Goal: Task Accomplishment & Management: Manage account settings

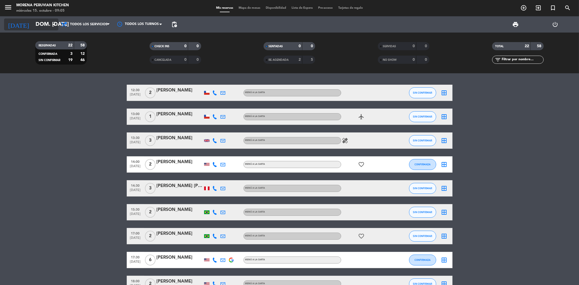
click at [43, 25] on input "dom. [DATE]" at bounding box center [67, 24] width 69 height 12
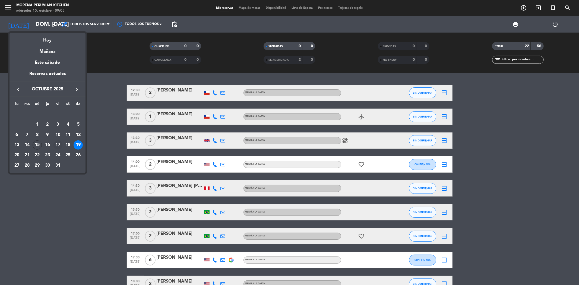
click at [60, 147] on div "17" at bounding box center [57, 144] width 9 height 9
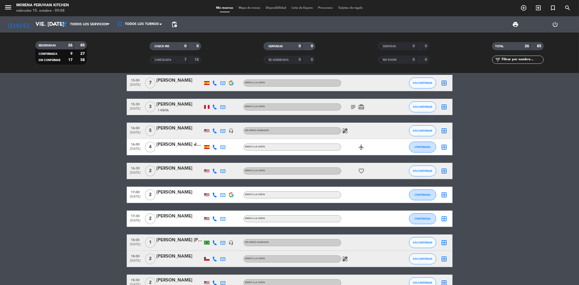
scroll to position [60, 0]
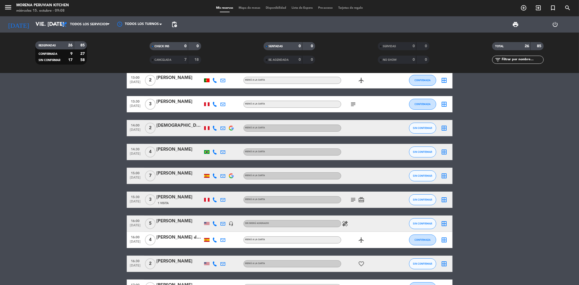
click at [28, 16] on div "menu Morena Peruvian Kitchen miércoles 15. octubre - 09:08 Mis reservas Mapa de…" at bounding box center [289, 8] width 579 height 16
click at [33, 23] on input "vie. [DATE]" at bounding box center [67, 24] width 69 height 12
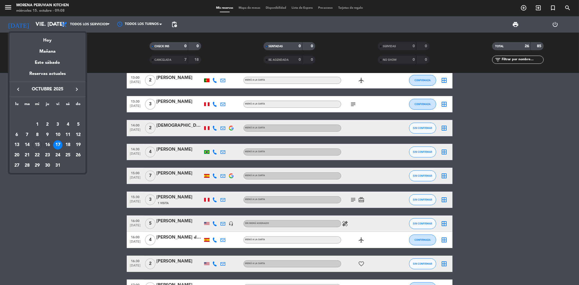
click at [46, 143] on div "16" at bounding box center [47, 144] width 9 height 9
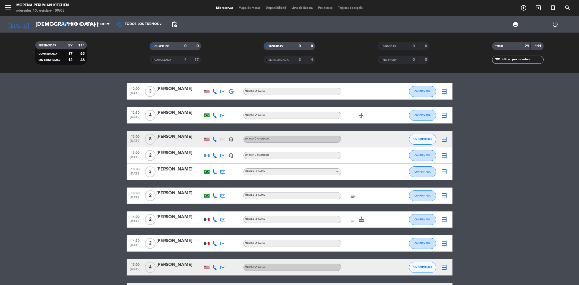
scroll to position [0, 0]
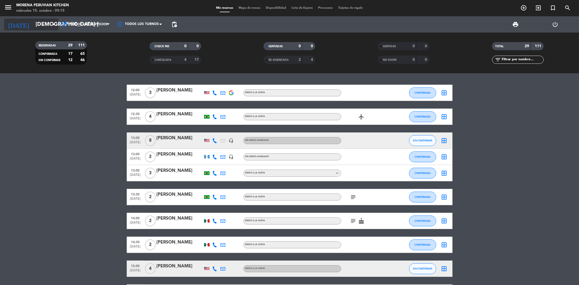
click at [33, 23] on input "[DEMOGRAPHIC_DATA] [DATE]" at bounding box center [67, 24] width 69 height 12
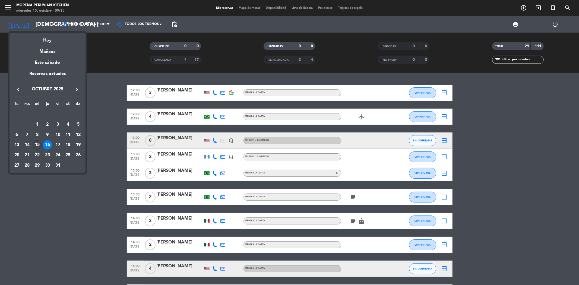
click at [39, 146] on div "15" at bounding box center [37, 144] width 9 height 9
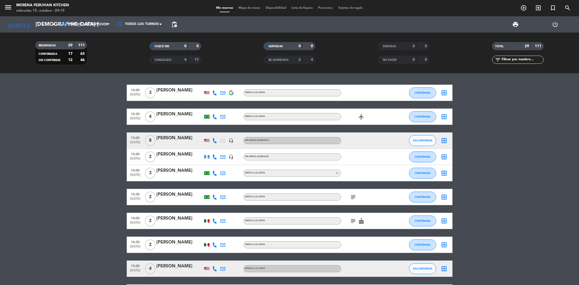
type input "mié. [DATE]"
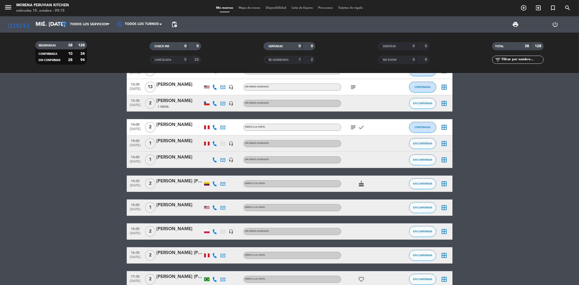
scroll to position [121, 0]
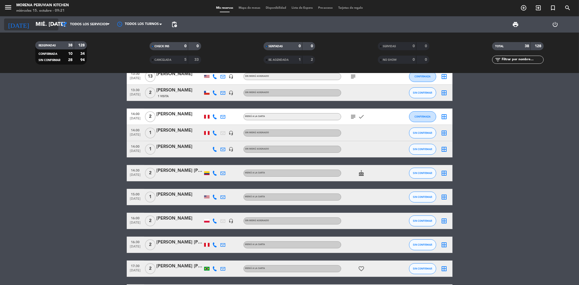
click at [48, 26] on input "mié. [DATE]" at bounding box center [67, 24] width 69 height 12
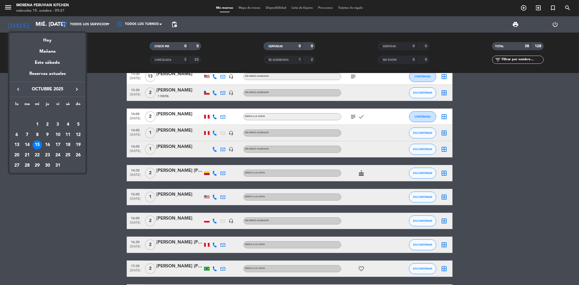
click at [109, 46] on div at bounding box center [289, 142] width 579 height 285
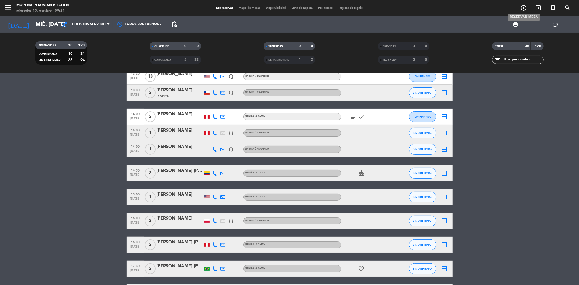
click at [521, 9] on icon "add_circle_outline" at bounding box center [523, 8] width 7 height 7
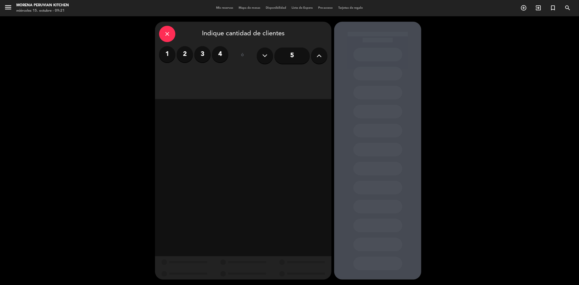
click at [204, 53] on label "3" at bounding box center [202, 54] width 16 height 16
click at [213, 78] on div "Almuerzo" at bounding box center [201, 74] width 84 height 11
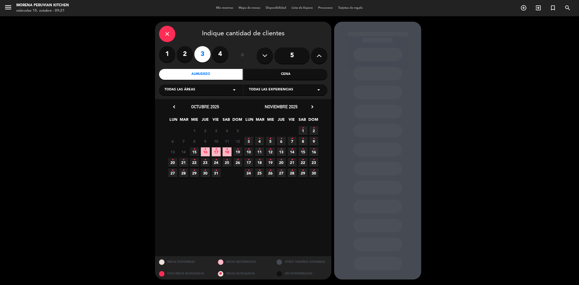
click at [191, 151] on span "15 •" at bounding box center [194, 151] width 9 height 9
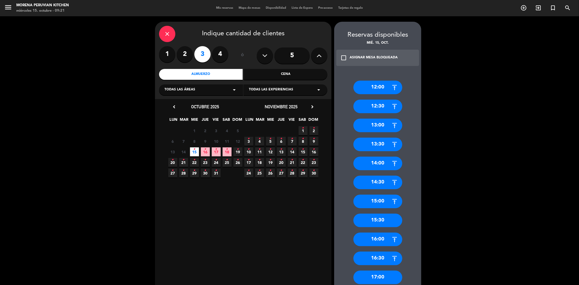
drag, startPoint x: 374, startPoint y: 219, endPoint x: 278, endPoint y: 163, distance: 110.6
click at [371, 219] on div "15:30" at bounding box center [377, 221] width 49 height 14
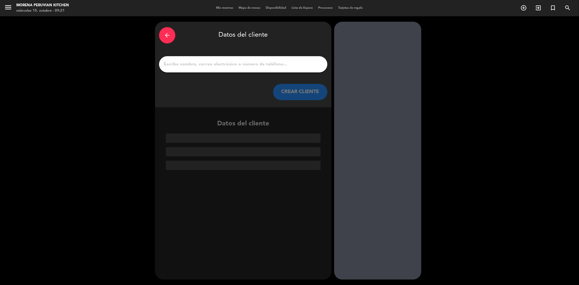
click at [226, 67] on input "1" at bounding box center [243, 65] width 160 height 8
paste input "[PERSON_NAME] [PERSON_NAME]"
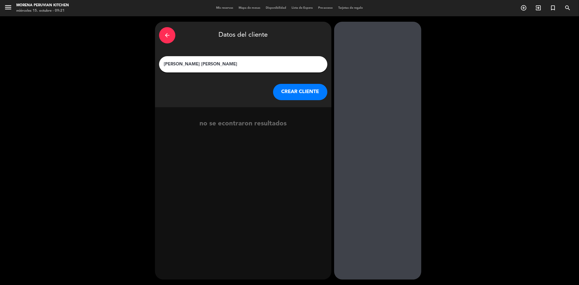
type input "[PERSON_NAME] [PERSON_NAME]"
click at [280, 93] on button "CREAR CLIENTE" at bounding box center [300, 92] width 54 height 16
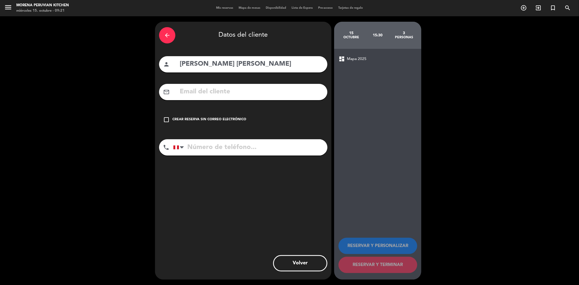
click at [194, 145] on input "tel" at bounding box center [250, 147] width 154 height 16
paste input "920563430"
type input "920563430"
click at [167, 119] on icon "check_box_outline_blank" at bounding box center [166, 119] width 7 height 7
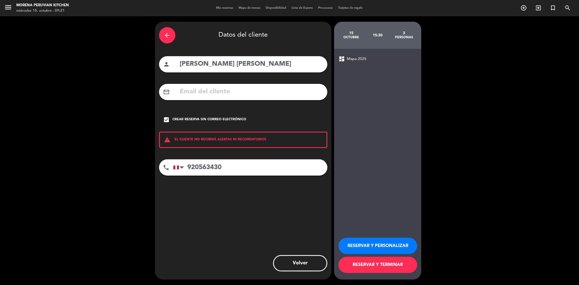
click at [365, 259] on button "RESERVAR Y TERMINAR" at bounding box center [378, 265] width 79 height 16
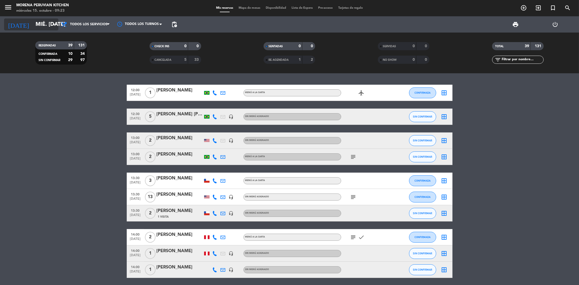
click at [51, 26] on icon "arrow_drop_down" at bounding box center [53, 24] width 7 height 7
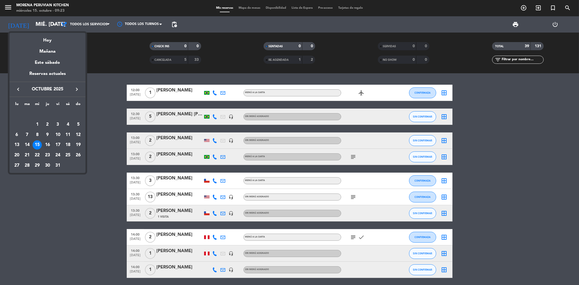
click at [44, 142] on div "16" at bounding box center [47, 144] width 9 height 9
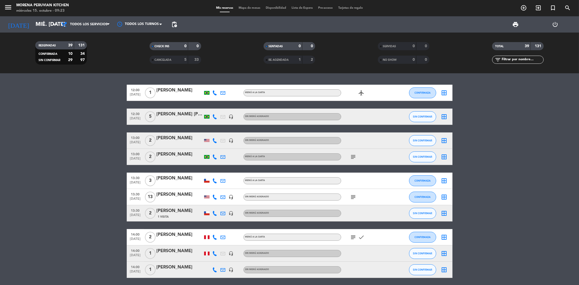
type input "[DEMOGRAPHIC_DATA] [DATE]"
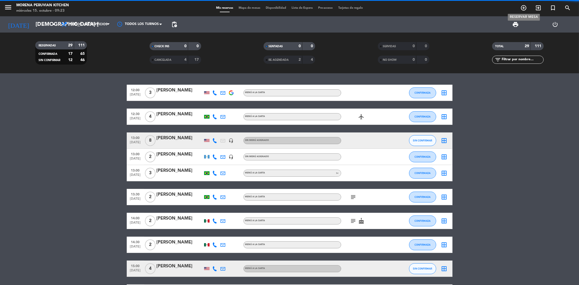
click at [524, 10] on icon "add_circle_outline" at bounding box center [523, 8] width 7 height 7
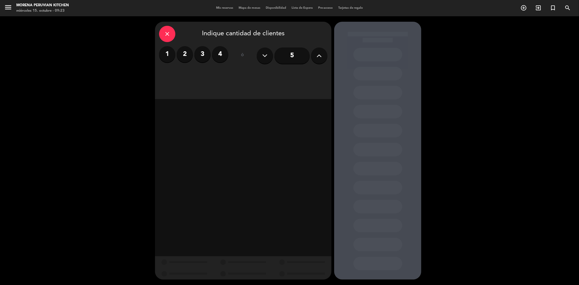
click at [220, 53] on label "4" at bounding box center [220, 54] width 16 height 16
click at [214, 75] on div "Almuerzo" at bounding box center [201, 74] width 84 height 11
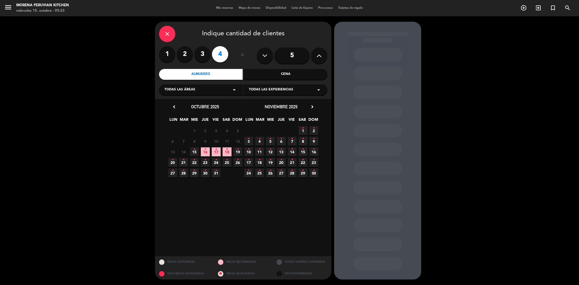
click at [207, 151] on span "16 •" at bounding box center [205, 151] width 9 height 9
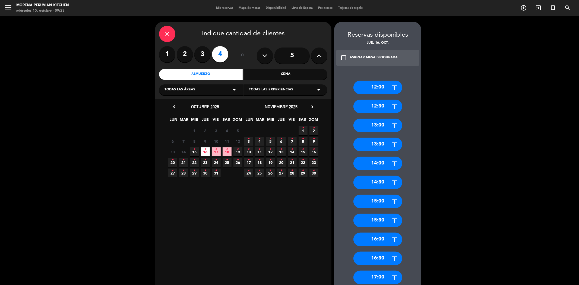
drag, startPoint x: 378, startPoint y: 143, endPoint x: 272, endPoint y: 78, distance: 123.7
click at [378, 142] on div "13:30" at bounding box center [377, 145] width 49 height 14
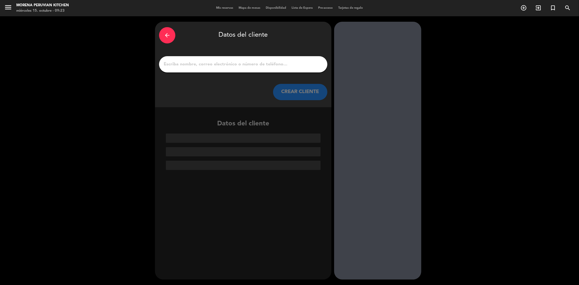
click at [241, 62] on input "1" at bounding box center [243, 65] width 160 height 8
paste input "[PERSON_NAME]"
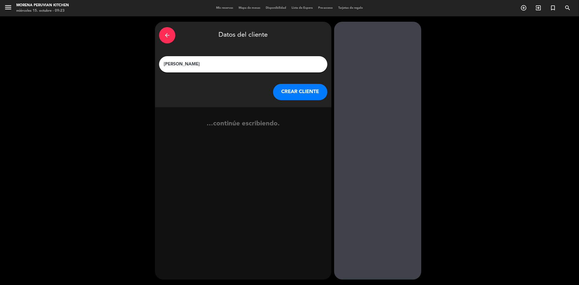
type input "[PERSON_NAME]"
click at [290, 91] on button "CREAR CLIENTE" at bounding box center [300, 92] width 54 height 16
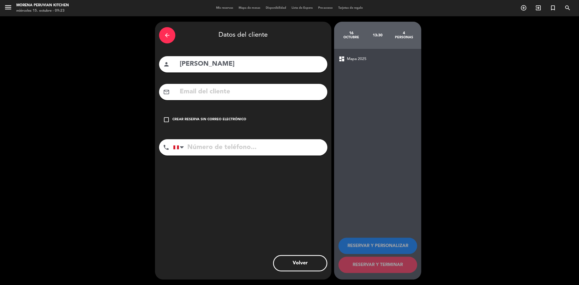
click at [204, 94] on input "text" at bounding box center [251, 91] width 144 height 11
paste input "[EMAIL_ADDRESS][DOMAIN_NAME]"
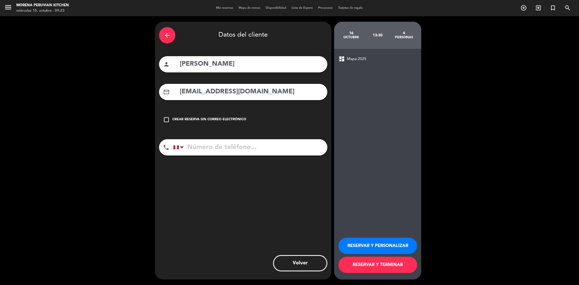
type input "[EMAIL_ADDRESS][DOMAIN_NAME]"
click at [220, 150] on input "tel" at bounding box center [250, 147] width 154 height 16
paste input "993788718"
type input "993788718"
click at [379, 248] on button "RESERVAR Y PERSONALIZAR" at bounding box center [378, 246] width 79 height 16
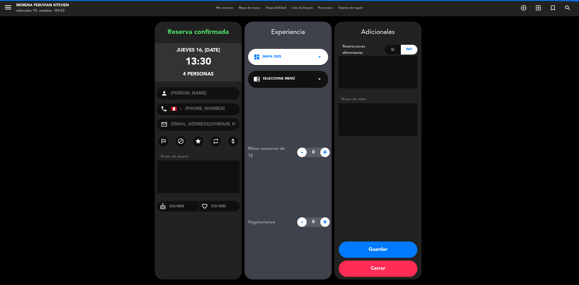
click at [394, 49] on div "Si" at bounding box center [393, 50] width 17 height 10
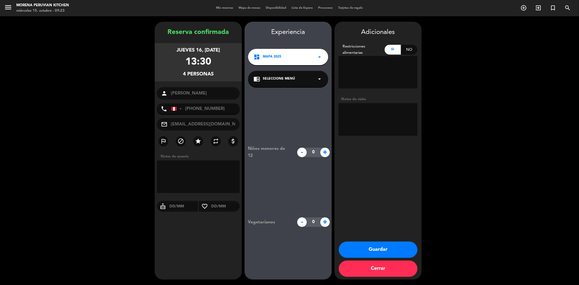
click at [365, 65] on textarea at bounding box center [378, 72] width 79 height 33
paste textarea "1 persona vegetariana"
type textarea "1 persona vegetariana"
click at [371, 240] on div "Adicionales Restricciones alimentarias Si No Notas de visita Guardar Cerrar" at bounding box center [377, 151] width 87 height 258
click at [369, 243] on button "Guardar" at bounding box center [378, 250] width 79 height 16
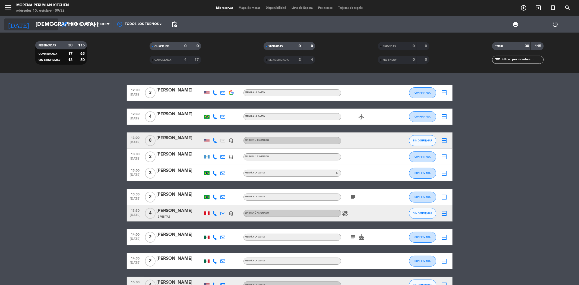
click at [45, 23] on input "[DEMOGRAPHIC_DATA] [DATE]" at bounding box center [67, 24] width 69 height 12
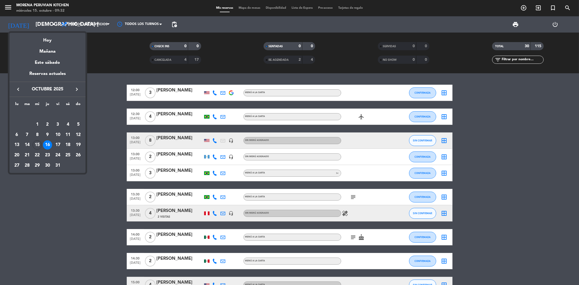
click at [35, 143] on div "15" at bounding box center [37, 144] width 9 height 9
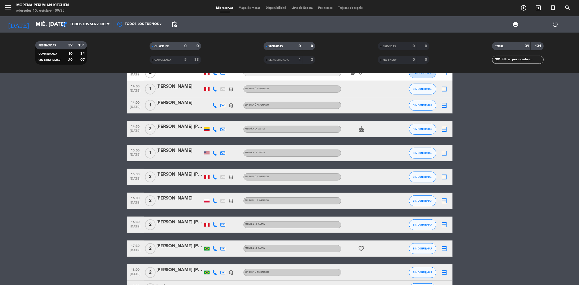
scroll to position [154, 0]
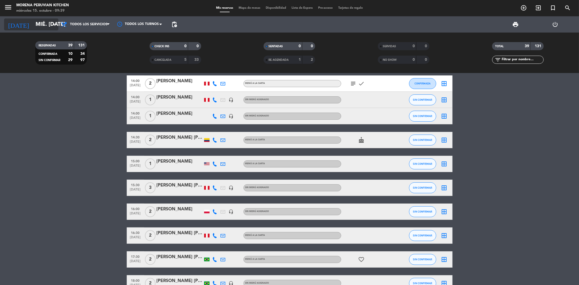
click at [47, 22] on input "mié. [DATE]" at bounding box center [67, 24] width 69 height 12
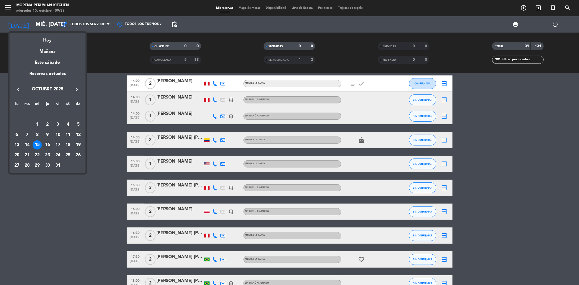
click at [45, 146] on div "16" at bounding box center [47, 144] width 9 height 9
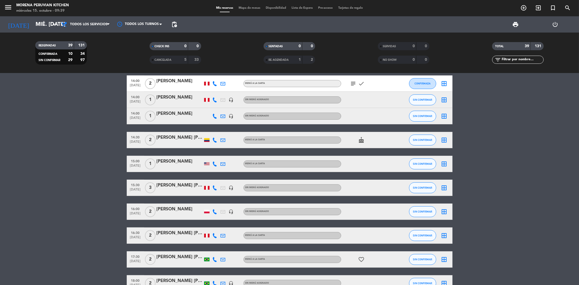
type input "[DEMOGRAPHIC_DATA] [DATE]"
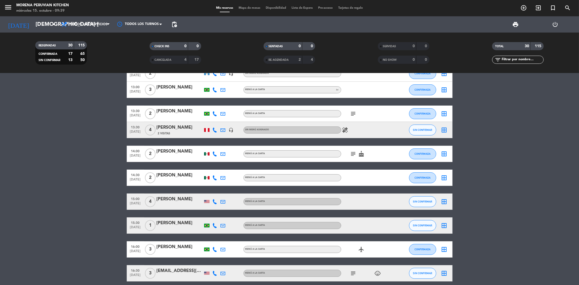
scroll to position [93, 0]
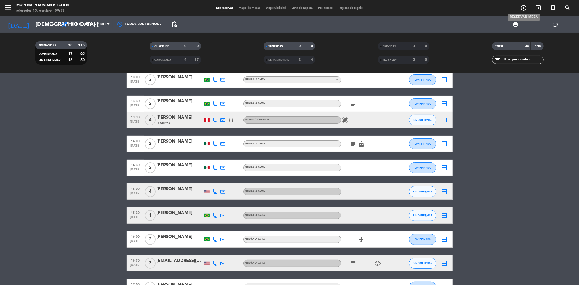
click at [524, 9] on icon "add_circle_outline" at bounding box center [523, 8] width 7 height 7
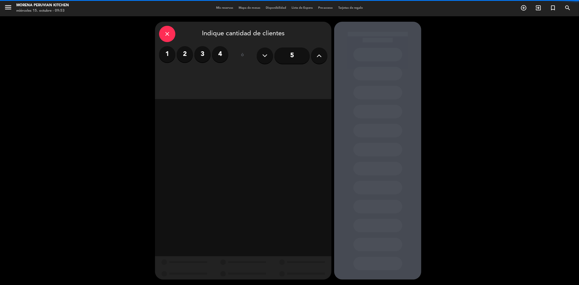
click at [181, 53] on label "2" at bounding box center [185, 54] width 16 height 16
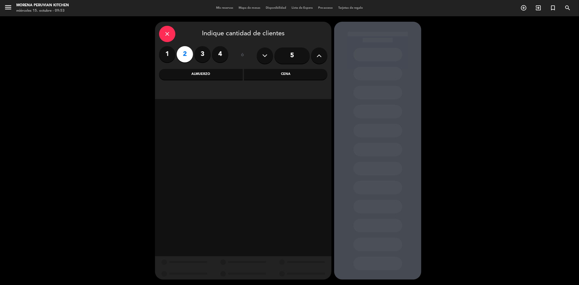
click at [215, 78] on div "Almuerzo" at bounding box center [201, 74] width 84 height 11
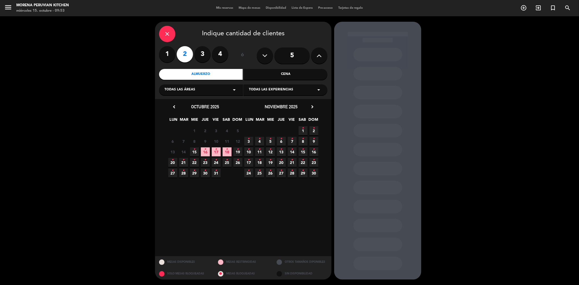
click at [196, 151] on span "15 •" at bounding box center [194, 151] width 9 height 9
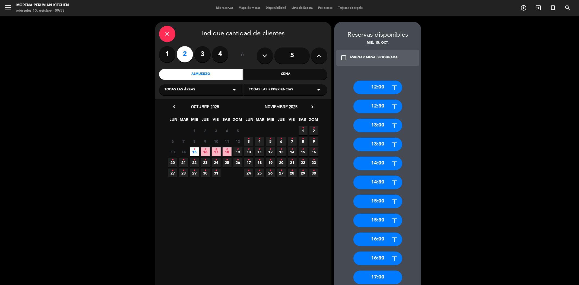
drag, startPoint x: 374, startPoint y: 238, endPoint x: 306, endPoint y: 187, distance: 84.7
click at [374, 238] on div "16:00" at bounding box center [377, 240] width 49 height 14
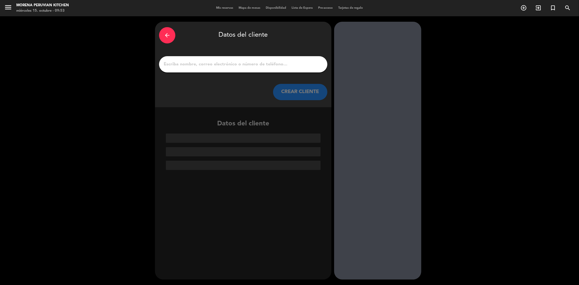
click at [196, 69] on div at bounding box center [243, 64] width 168 height 16
click at [196, 68] on input "1" at bounding box center [243, 65] width 160 height 8
paste input "[PERSON_NAME]"
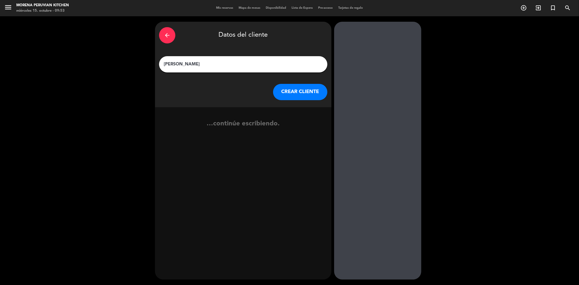
type input "[PERSON_NAME]"
click at [294, 88] on button "CREAR CLIENTE" at bounding box center [300, 92] width 54 height 16
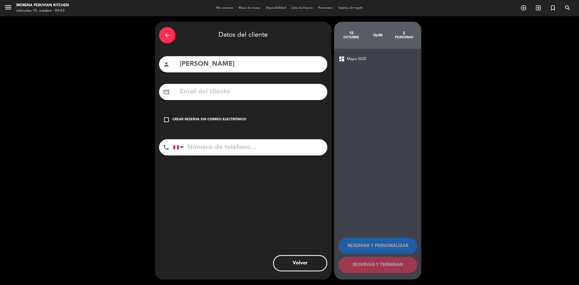
click at [201, 150] on input "tel" at bounding box center [250, 147] width 154 height 16
paste input "[PHONE_NUMBER]"
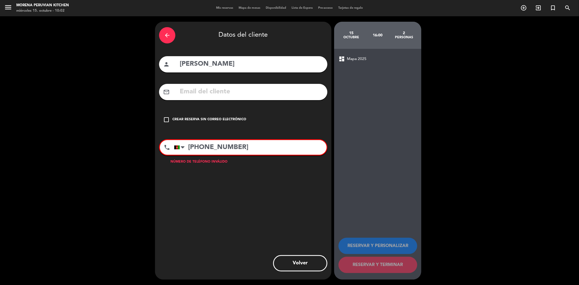
drag, startPoint x: 230, startPoint y: 146, endPoint x: 191, endPoint y: 143, distance: 39.5
click at [191, 143] on input "[PHONE_NUMBER]" at bounding box center [250, 147] width 153 height 15
type input "+"
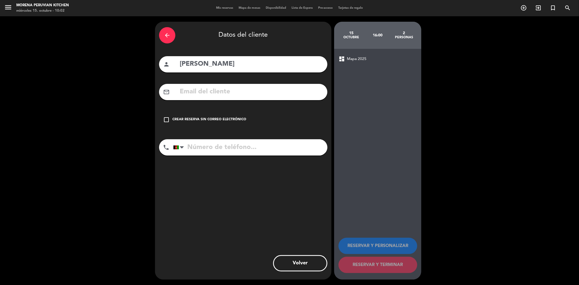
paste input "[PHONE_NUMBER]"
type input "[PHONE_NUMBER]"
click at [167, 117] on icon "check_box_outline_blank" at bounding box center [166, 119] width 7 height 7
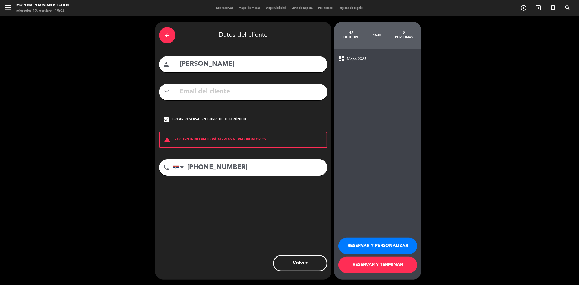
click at [370, 265] on button "RESERVAR Y TERMINAR" at bounding box center [378, 265] width 79 height 16
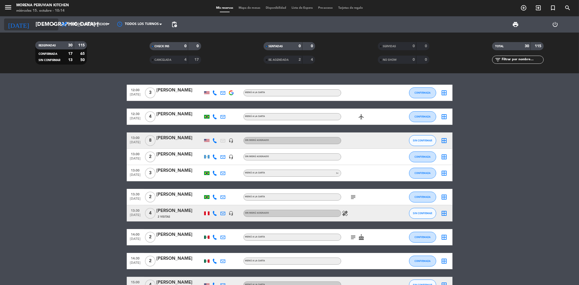
click at [52, 24] on icon "arrow_drop_down" at bounding box center [53, 24] width 7 height 7
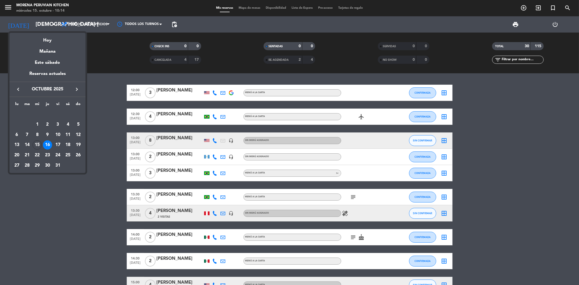
click at [18, 163] on div "27" at bounding box center [16, 165] width 9 height 9
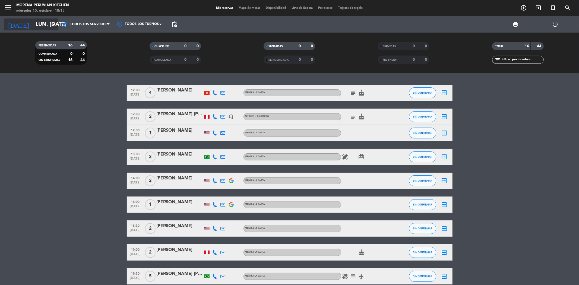
click at [33, 18] on input "lun. [DATE]" at bounding box center [67, 24] width 69 height 12
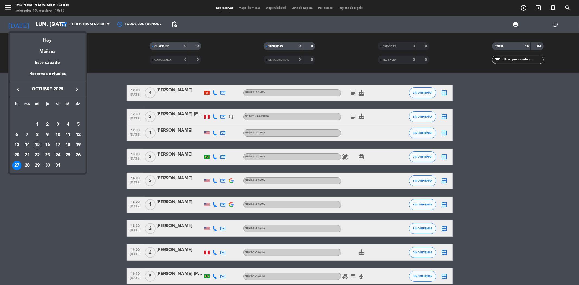
click at [46, 143] on div "16" at bounding box center [47, 144] width 9 height 9
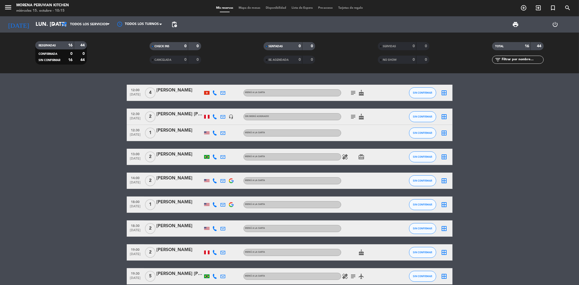
type input "[DEMOGRAPHIC_DATA] [DATE]"
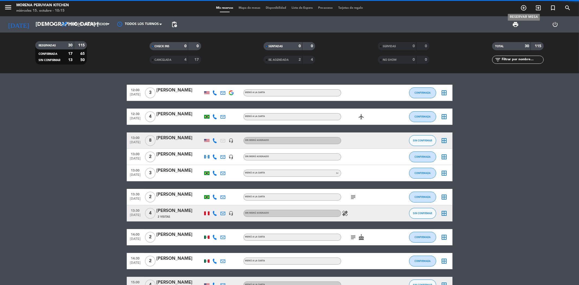
click at [526, 6] on icon "add_circle_outline" at bounding box center [523, 8] width 7 height 7
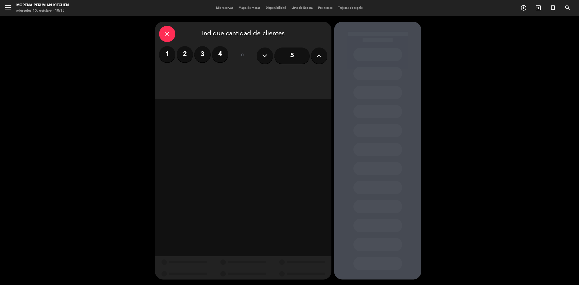
click at [187, 56] on label "2" at bounding box center [185, 54] width 16 height 16
click at [227, 74] on div "Almuerzo" at bounding box center [201, 74] width 84 height 11
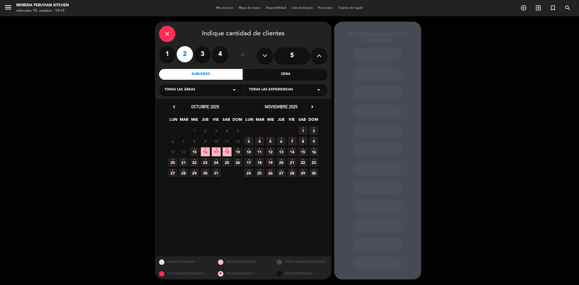
click at [205, 151] on icon "•" at bounding box center [205, 149] width 2 height 9
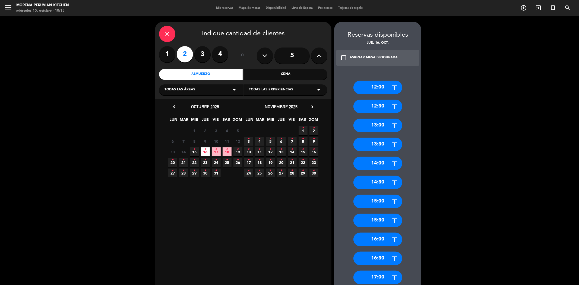
click at [375, 159] on div "14:00" at bounding box center [377, 164] width 49 height 14
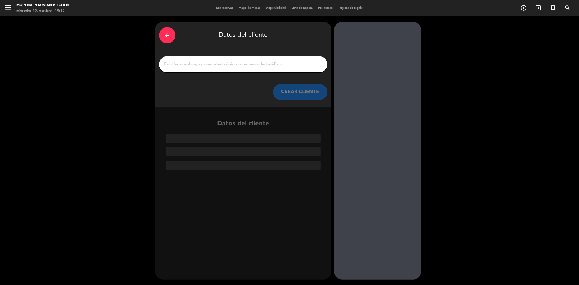
drag, startPoint x: 209, startPoint y: 71, endPoint x: 210, endPoint y: 67, distance: 4.4
click at [209, 71] on div at bounding box center [243, 64] width 168 height 16
click at [210, 67] on input "1" at bounding box center [243, 65] width 160 height 8
paste input "[PERSON_NAME]"
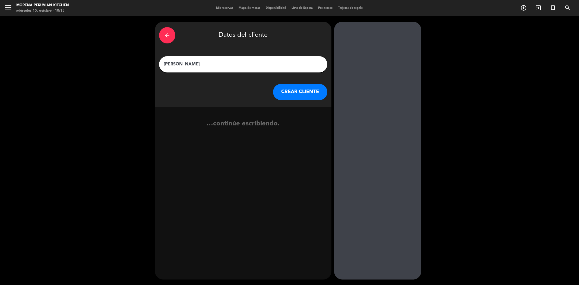
type input "[PERSON_NAME]"
click at [294, 92] on button "CREAR CLIENTE" at bounding box center [300, 92] width 54 height 16
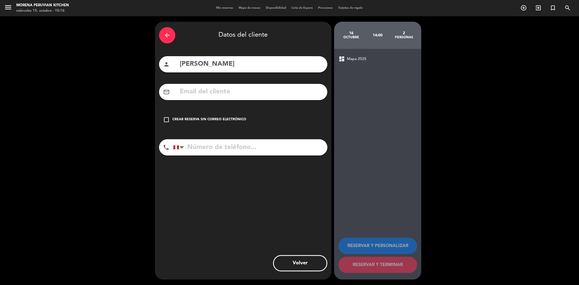
click at [169, 119] on icon "check_box_outline_blank" at bounding box center [166, 119] width 7 height 7
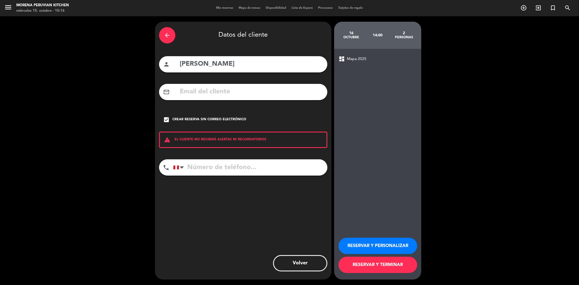
click at [193, 167] on input "tel" at bounding box center [250, 167] width 154 height 16
paste input "[PHONE_NUMBER]"
type input "[PHONE_NUMBER]"
click at [371, 256] on div "RESERVAR Y PERSONALIZAR RESERVAR Y TERMINAR" at bounding box center [378, 252] width 78 height 53
click at [373, 267] on button "RESERVAR Y TERMINAR" at bounding box center [378, 265] width 79 height 16
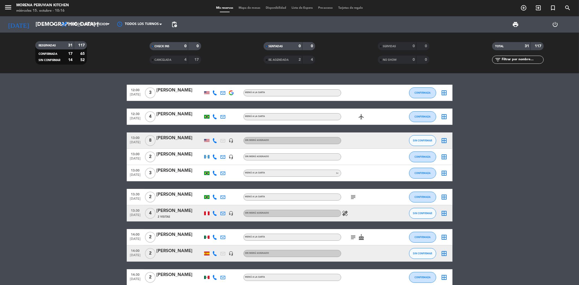
scroll to position [30, 0]
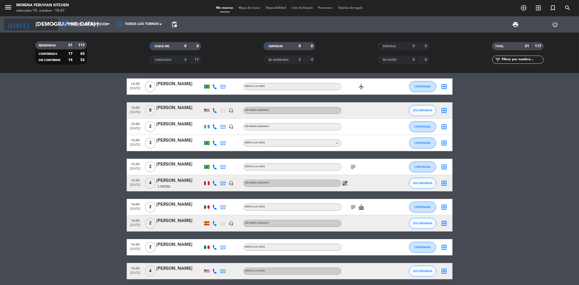
click at [50, 20] on input "[DEMOGRAPHIC_DATA] [DATE]" at bounding box center [67, 24] width 69 height 12
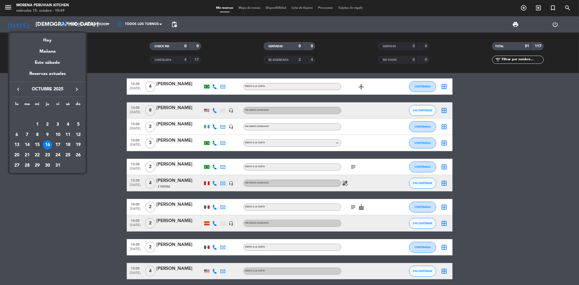
click at [39, 143] on div "15" at bounding box center [37, 144] width 9 height 9
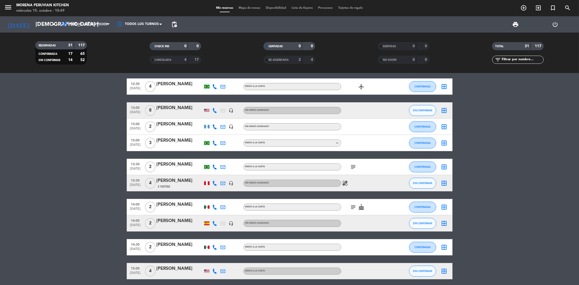
type input "mié. [DATE]"
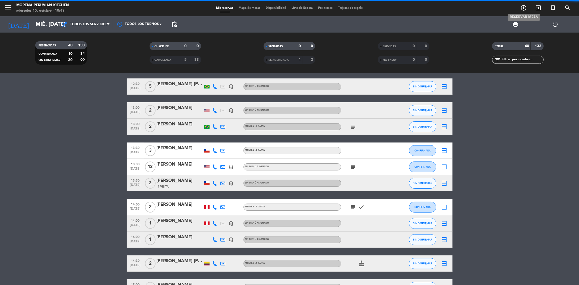
click at [524, 6] on icon "add_circle_outline" at bounding box center [523, 8] width 7 height 7
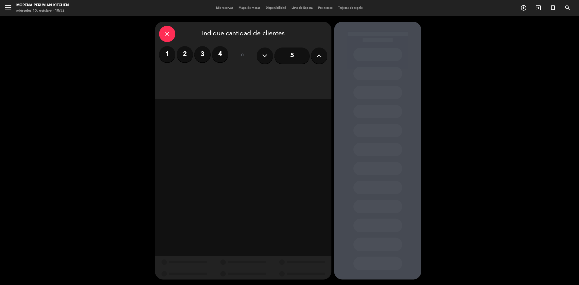
click at [169, 33] on icon "close" at bounding box center [167, 34] width 7 height 7
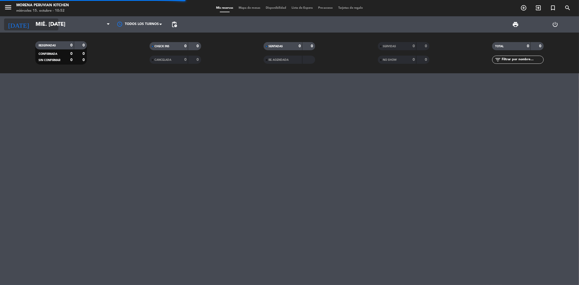
click at [48, 23] on input "mié. [DATE]" at bounding box center [67, 24] width 69 height 12
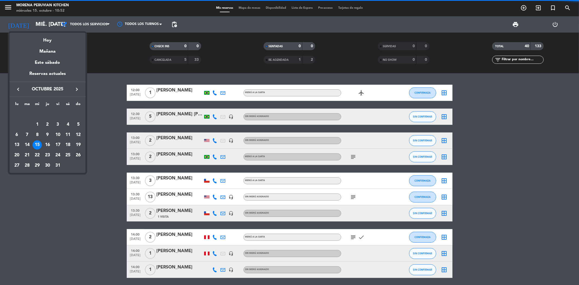
click at [78, 156] on div "26" at bounding box center [78, 155] width 9 height 9
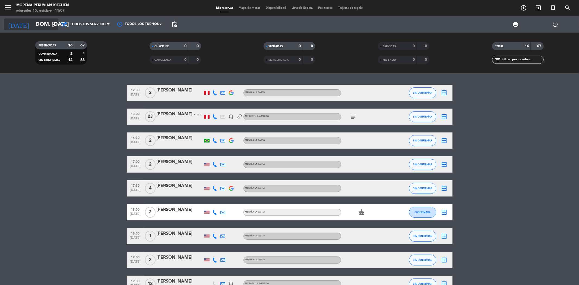
click at [53, 22] on icon "arrow_drop_down" at bounding box center [53, 24] width 7 height 7
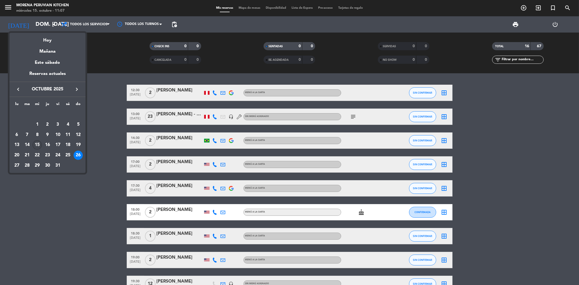
click at [37, 146] on div "15" at bounding box center [37, 144] width 9 height 9
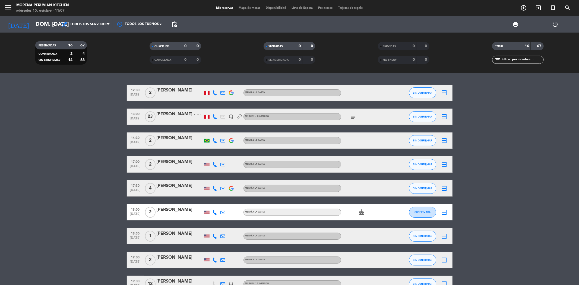
type input "mié. [DATE]"
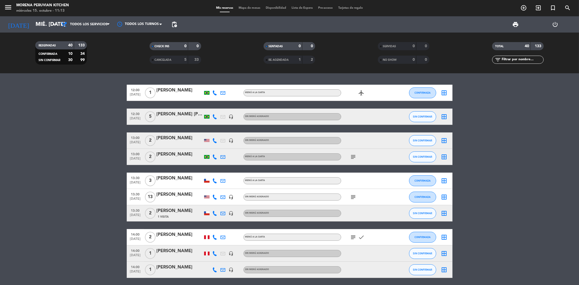
scroll to position [30, 0]
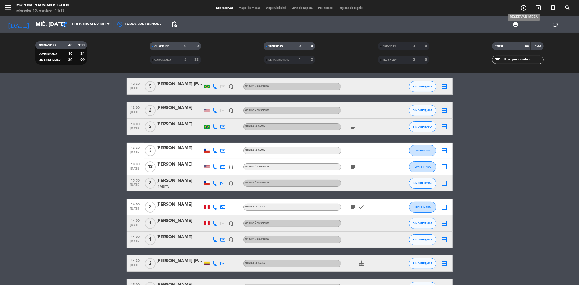
click at [523, 6] on icon "add_circle_outline" at bounding box center [523, 8] width 7 height 7
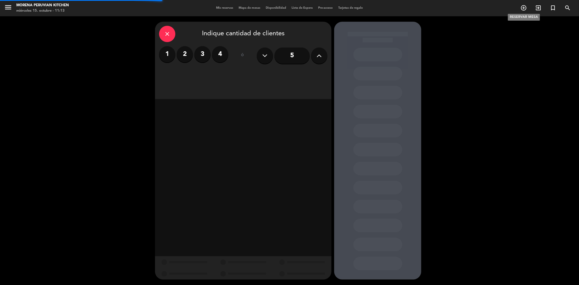
drag, startPoint x: 519, startPoint y: 7, endPoint x: 311, endPoint y: 21, distance: 207.9
drag, startPoint x: 311, startPoint y: 21, endPoint x: 278, endPoint y: 31, distance: 34.3
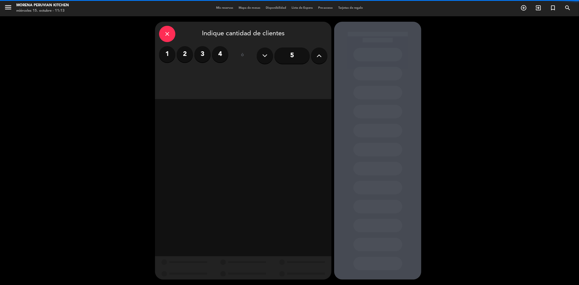
drag, startPoint x: 278, startPoint y: 31, endPoint x: 193, endPoint y: 36, distance: 85.7
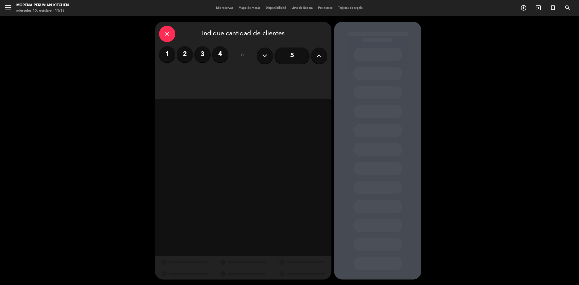
drag, startPoint x: 184, startPoint y: 48, endPoint x: 184, endPoint y: 55, distance: 6.5
drag, startPoint x: 197, startPoint y: 52, endPoint x: 201, endPoint y: 50, distance: 4.5
click at [201, 50] on label "3" at bounding box center [202, 54] width 16 height 16
click at [222, 71] on div "Almuerzo" at bounding box center [201, 74] width 84 height 11
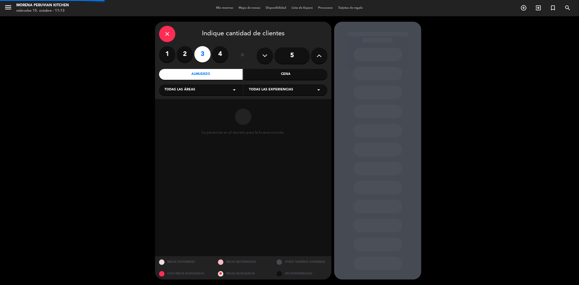
drag, startPoint x: 222, startPoint y: 71, endPoint x: 217, endPoint y: 78, distance: 8.3
drag, startPoint x: 217, startPoint y: 78, endPoint x: 191, endPoint y: 89, distance: 28.5
drag, startPoint x: 191, startPoint y: 89, endPoint x: 187, endPoint y: 90, distance: 4.9
drag, startPoint x: 185, startPoint y: 91, endPoint x: 191, endPoint y: 96, distance: 7.3
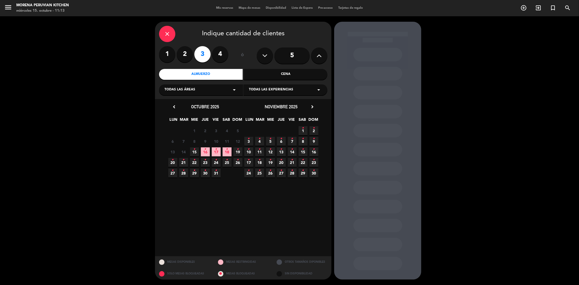
drag, startPoint x: 191, startPoint y: 96, endPoint x: 145, endPoint y: 134, distance: 60.1
click at [145, 134] on div "close Indique cantidad de clientes 1 2 3 4 ó 5 Almuerzo Cena Todas las áreas ar…" at bounding box center [289, 150] width 579 height 269
click at [193, 154] on span "15 •" at bounding box center [194, 151] width 9 height 9
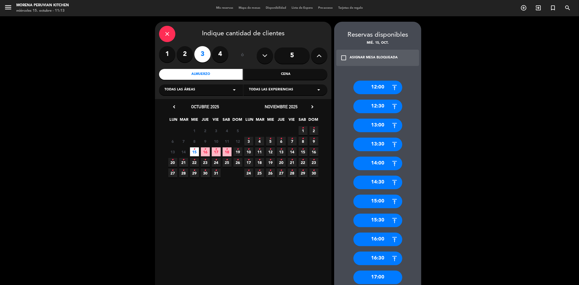
click at [379, 167] on div "14:00" at bounding box center [377, 164] width 49 height 14
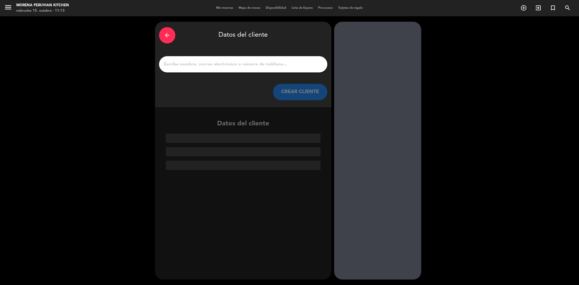
click at [177, 64] on input "1" at bounding box center [243, 65] width 160 height 8
paste input "UNIMED"
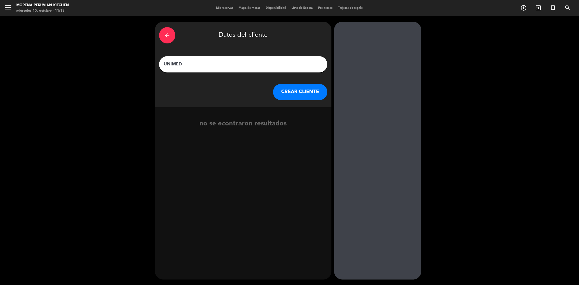
type input "UNIMED"
click at [286, 98] on button "CREAR CLIENTE" at bounding box center [300, 92] width 54 height 16
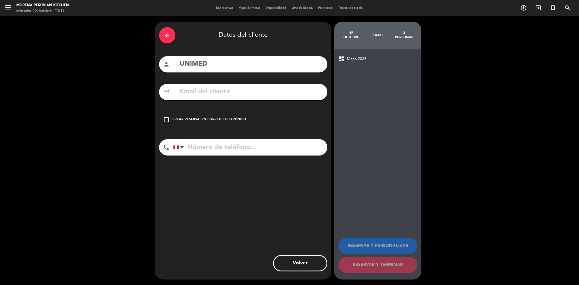
click at [166, 118] on icon "check_box_outline_blank" at bounding box center [166, 119] width 7 height 7
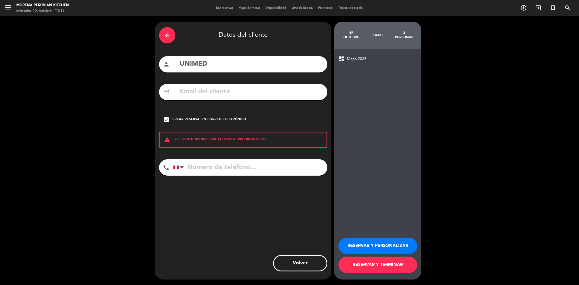
click at [199, 164] on input "tel" at bounding box center [250, 167] width 154 height 16
paste input "984764677"
type input "984764677"
click at [373, 266] on button "RESERVAR Y TERMINAR" at bounding box center [378, 265] width 79 height 16
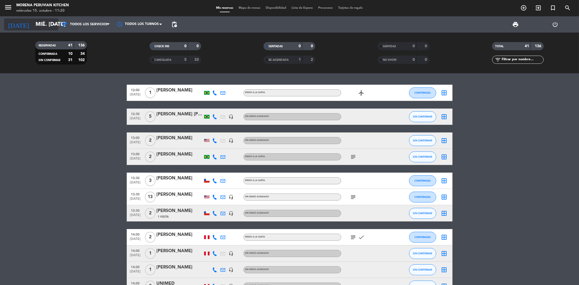
click at [39, 19] on input "mié. [DATE]" at bounding box center [67, 24] width 69 height 12
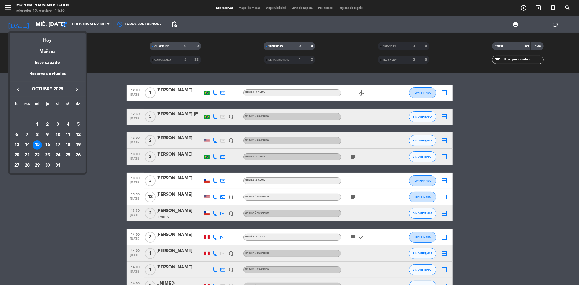
click at [76, 90] on icon "keyboard_arrow_right" at bounding box center [77, 89] width 7 height 7
click at [67, 115] on div "1" at bounding box center [67, 114] width 9 height 9
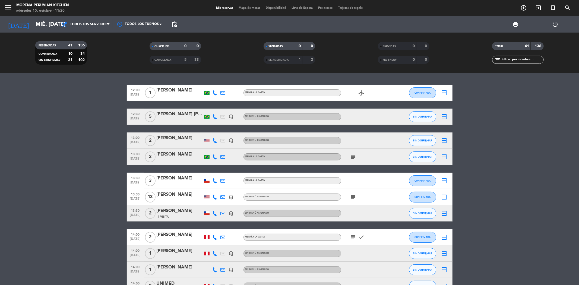
type input "sáb. [DATE]"
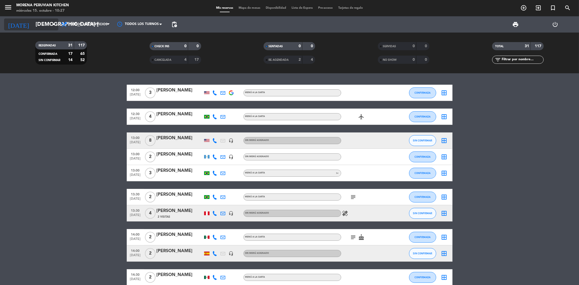
click at [33, 24] on input "jue. 16 oct." at bounding box center [67, 24] width 69 height 12
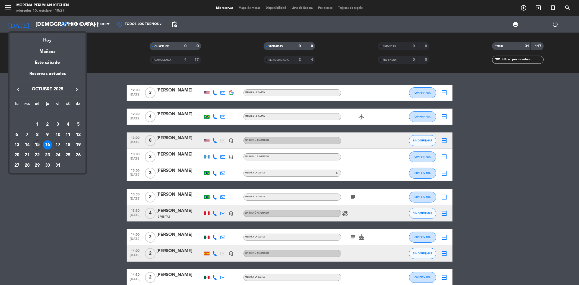
click at [55, 144] on div "17" at bounding box center [57, 144] width 9 height 9
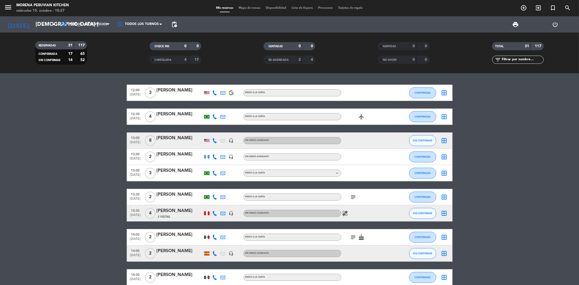
type input "vie. [DATE]"
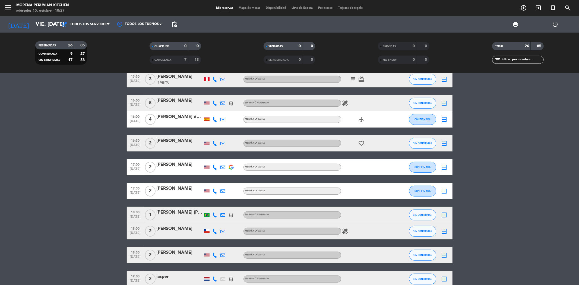
scroll to position [211, 0]
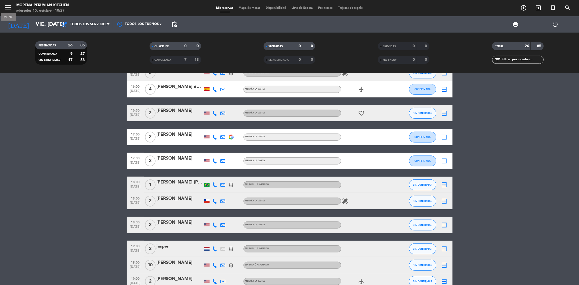
click at [6, 9] on icon "menu" at bounding box center [8, 7] width 8 height 8
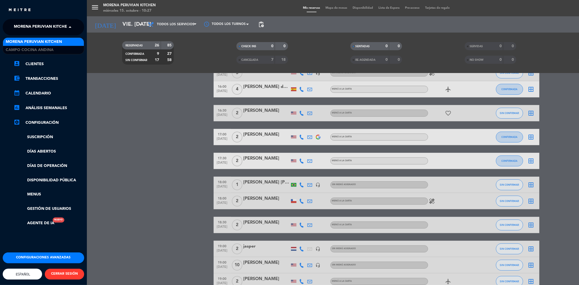
click at [67, 26] on span "Morena Peruvian Kitchen" at bounding box center [42, 26] width 56 height 11
click at [39, 49] on span "Campo Cocina Andina" at bounding box center [30, 50] width 48 height 6
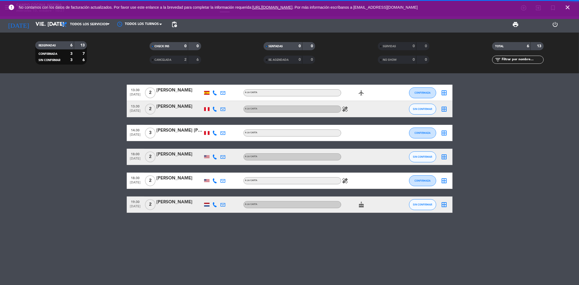
scroll to position [0, 0]
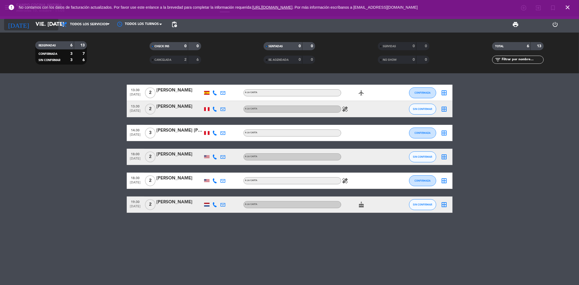
click at [45, 26] on input "vie. [DATE]" at bounding box center [67, 24] width 69 height 12
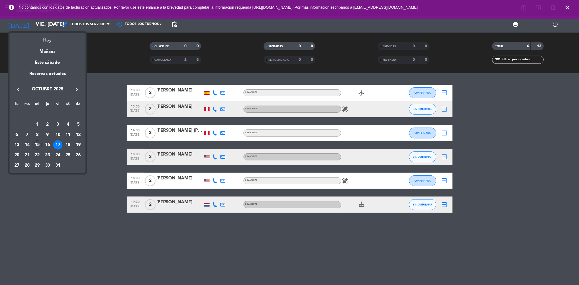
click at [49, 39] on div "Hoy" at bounding box center [48, 38] width 76 height 11
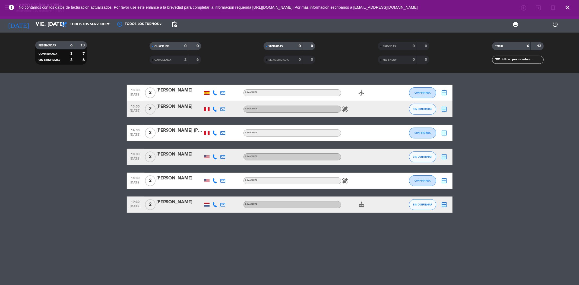
type input "mié. [DATE]"
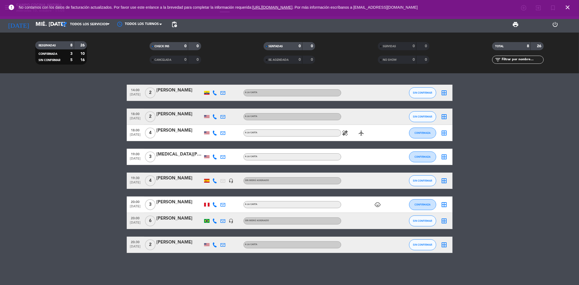
click at [567, 4] on span "close" at bounding box center [567, 7] width 15 height 15
click at [567, 6] on icon "close" at bounding box center [567, 7] width 7 height 7
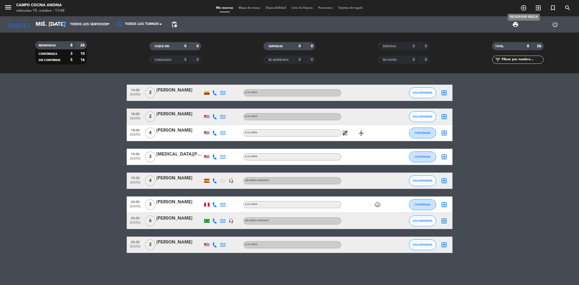
click at [523, 7] on icon "add_circle_outline" at bounding box center [523, 8] width 7 height 7
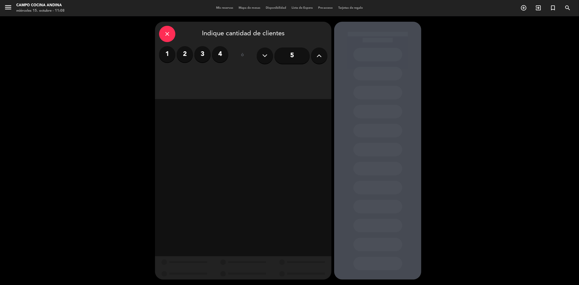
click at [187, 55] on label "2" at bounding box center [185, 54] width 16 height 16
click at [259, 73] on div "Cena" at bounding box center [286, 74] width 84 height 11
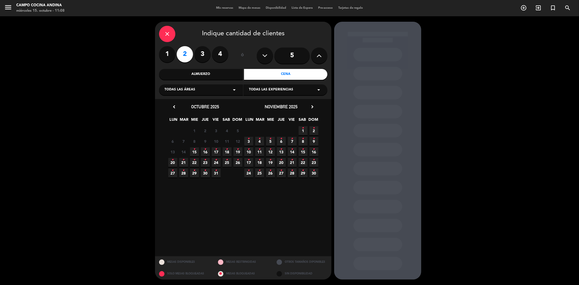
click at [196, 152] on span "15 •" at bounding box center [194, 151] width 9 height 9
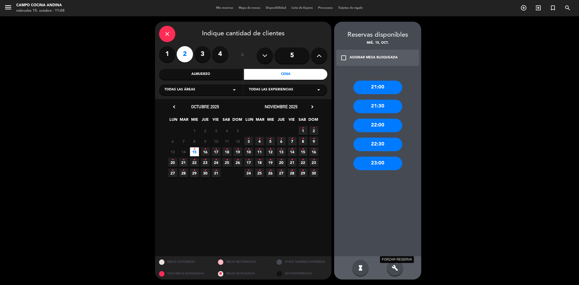
click at [397, 268] on icon "build" at bounding box center [395, 268] width 7 height 7
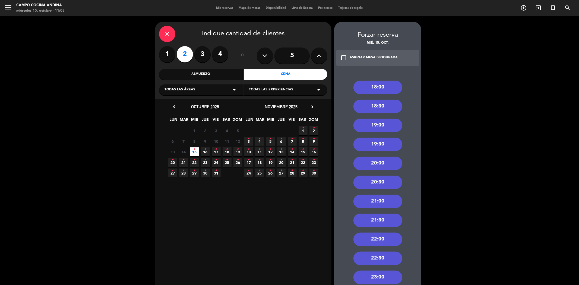
click at [368, 124] on div "19:00" at bounding box center [377, 126] width 49 height 14
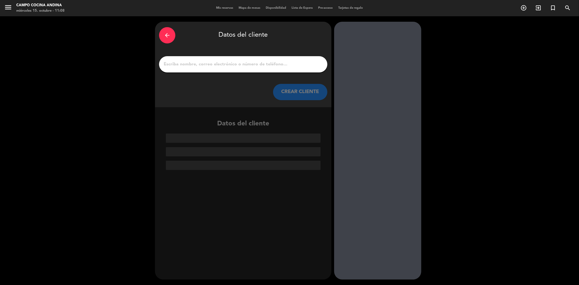
click at [199, 66] on input "1" at bounding box center [243, 65] width 160 height 8
paste input "Reed Cathcart"
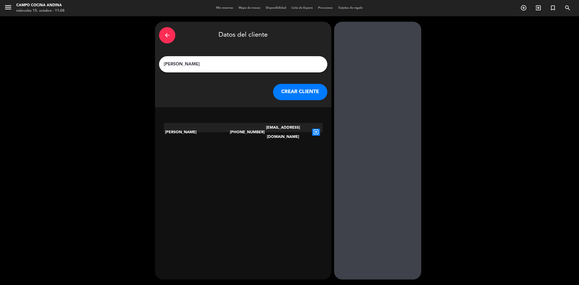
type input "Reed Cathcart"
click at [165, 33] on icon "arrow_back" at bounding box center [167, 35] width 7 height 7
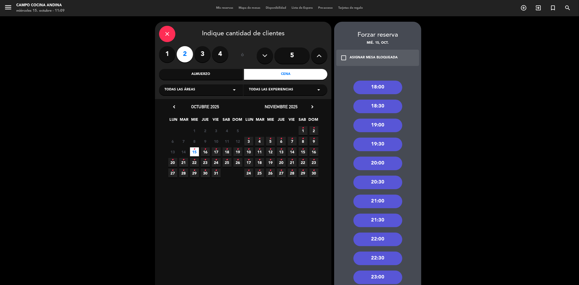
click at [170, 33] on icon "close" at bounding box center [167, 34] width 7 height 7
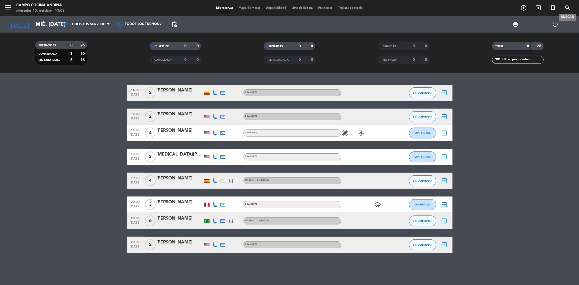
click at [565, 7] on icon "search" at bounding box center [567, 8] width 7 height 7
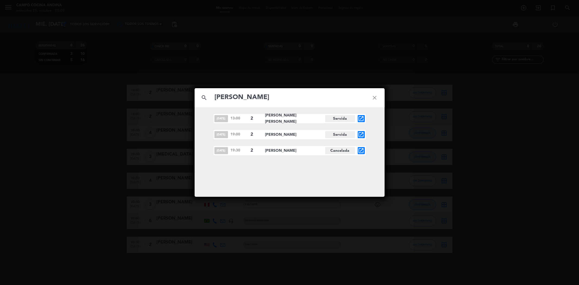
type input "reed"
click at [374, 99] on icon "close" at bounding box center [375, 98] width 20 height 20
click at [221, 151] on span "oct. 14" at bounding box center [221, 150] width 14 height 7
click at [286, 148] on span "Reed Cathcart" at bounding box center [295, 151] width 60 height 6
click at [376, 97] on icon "close" at bounding box center [375, 98] width 20 height 20
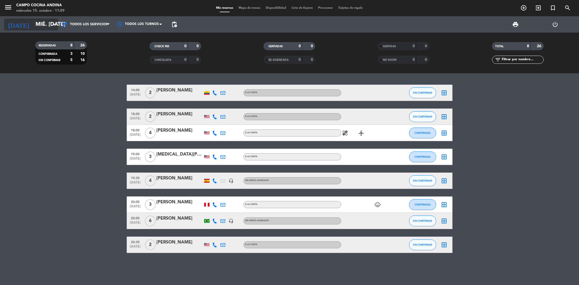
click at [46, 23] on input "mié. [DATE]" at bounding box center [67, 24] width 69 height 12
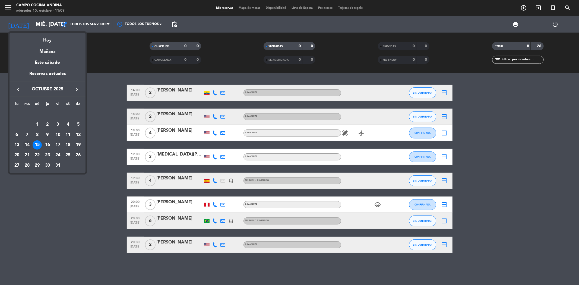
click at [26, 146] on div "14" at bounding box center [27, 144] width 9 height 9
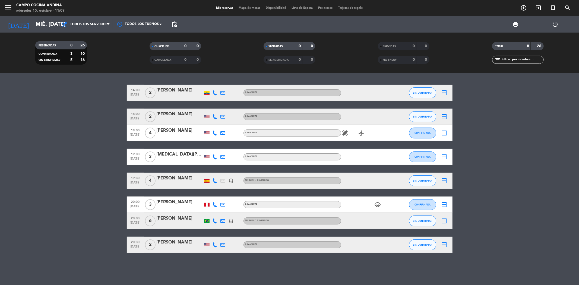
type input "mar. 14 oct."
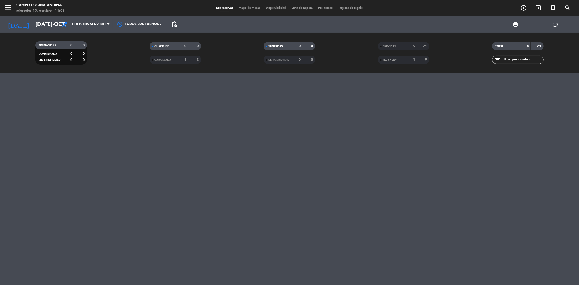
click at [172, 58] on div "CANCELADA" at bounding box center [163, 60] width 25 height 6
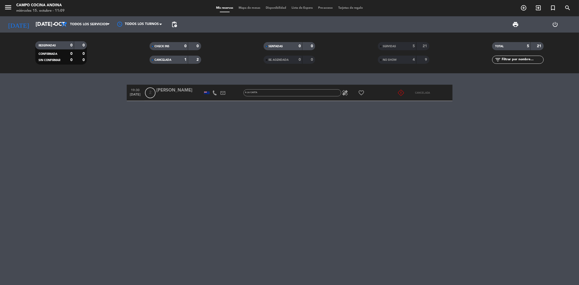
click at [163, 90] on div "Reed Cathcart" at bounding box center [180, 90] width 46 height 7
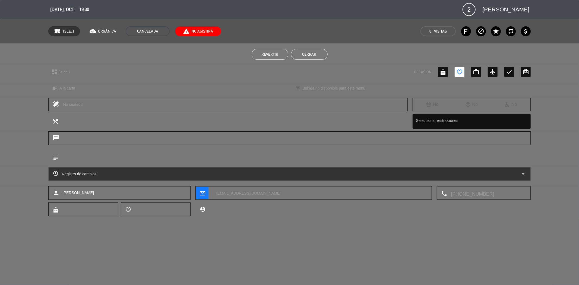
click at [258, 52] on button "Revertir" at bounding box center [270, 54] width 37 height 11
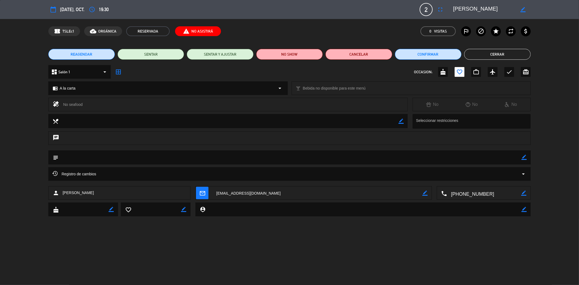
click at [96, 52] on button "REAGENDAR" at bounding box center [81, 54] width 67 height 11
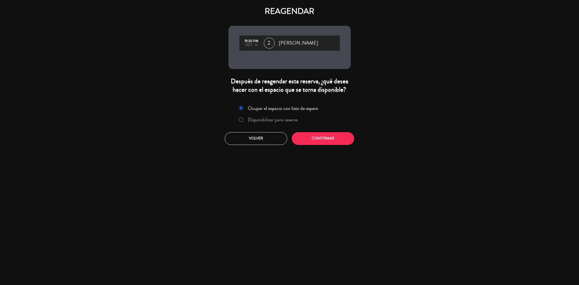
click at [239, 116] on label "Disponibilizar para reserva" at bounding box center [268, 120] width 65 height 10
click at [304, 135] on button "Confirmar" at bounding box center [323, 138] width 62 height 13
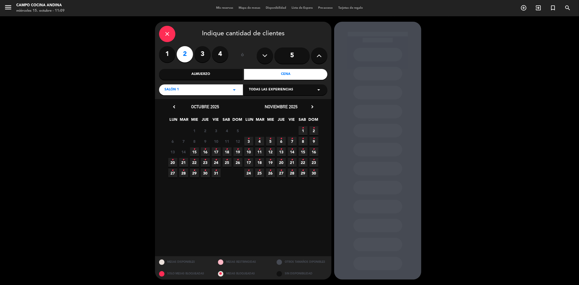
click at [193, 150] on span "15 •" at bounding box center [194, 151] width 9 height 9
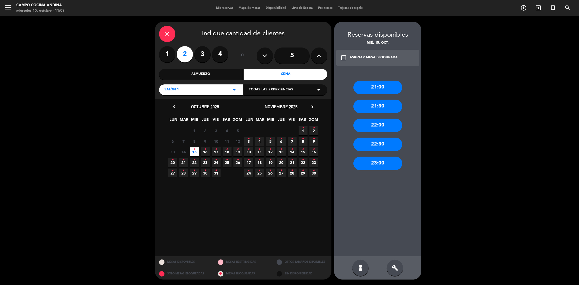
click at [400, 265] on div "build" at bounding box center [395, 268] width 16 height 16
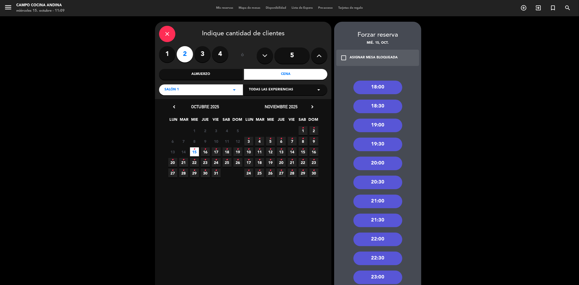
click at [379, 127] on div "19:00" at bounding box center [377, 126] width 49 height 14
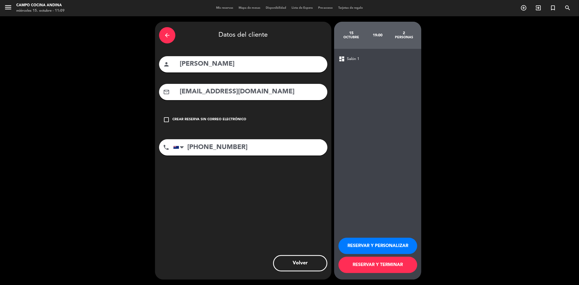
click at [367, 246] on button "RESERVAR Y PERSONALIZAR" at bounding box center [378, 246] width 79 height 16
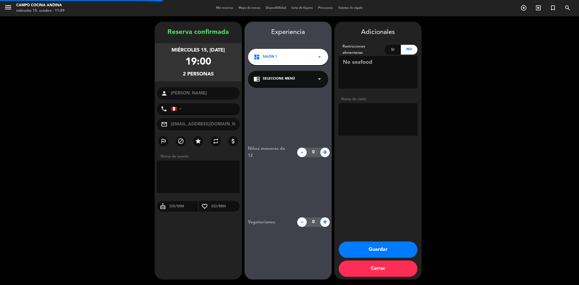
type input "+642108277593"
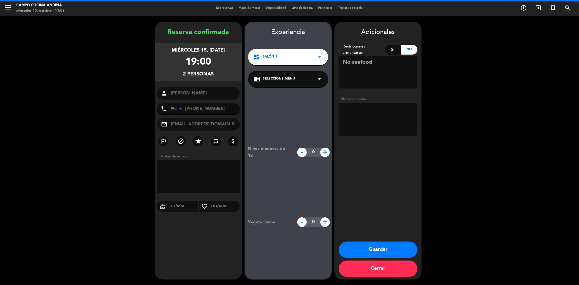
click at [390, 48] on div "Si" at bounding box center [393, 50] width 17 height 10
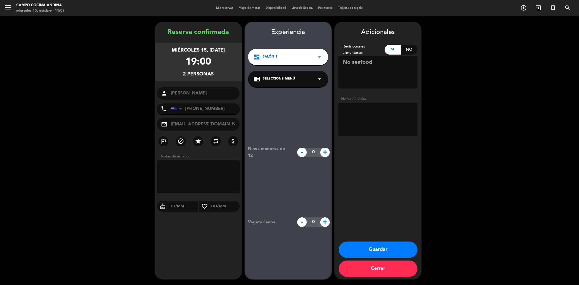
click at [381, 248] on button "Guardar" at bounding box center [378, 250] width 79 height 16
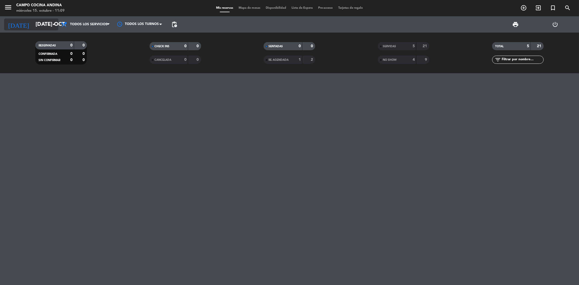
click at [41, 25] on input "mar. 14 oct." at bounding box center [67, 24] width 69 height 12
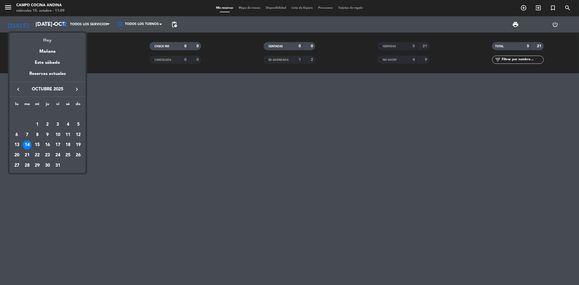
click at [52, 41] on div "Hoy" at bounding box center [48, 38] width 76 height 11
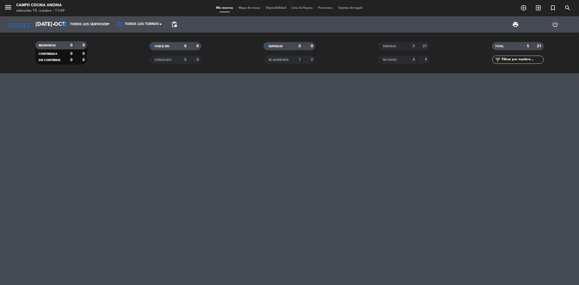
type input "mié. [DATE]"
